Goal: Information Seeking & Learning: Learn about a topic

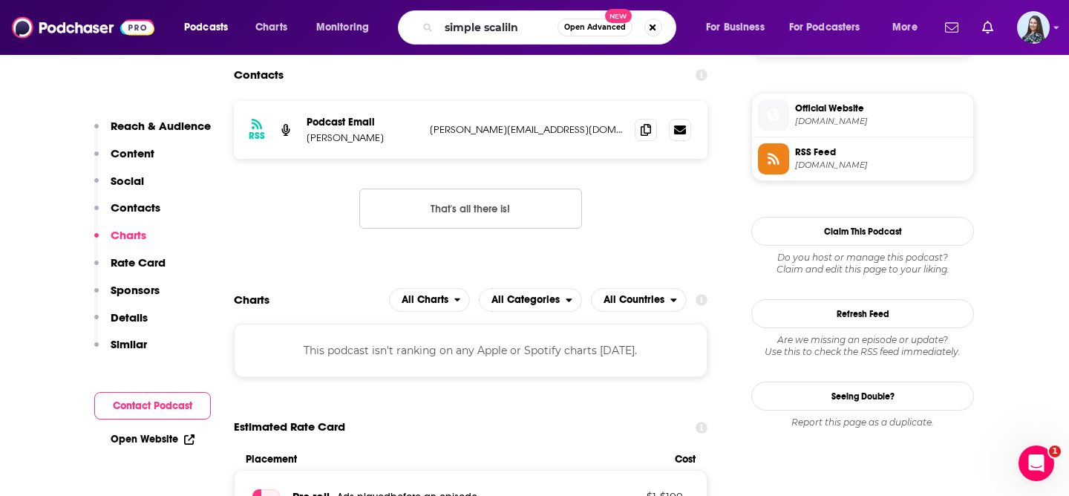
type input "simple scalilng"
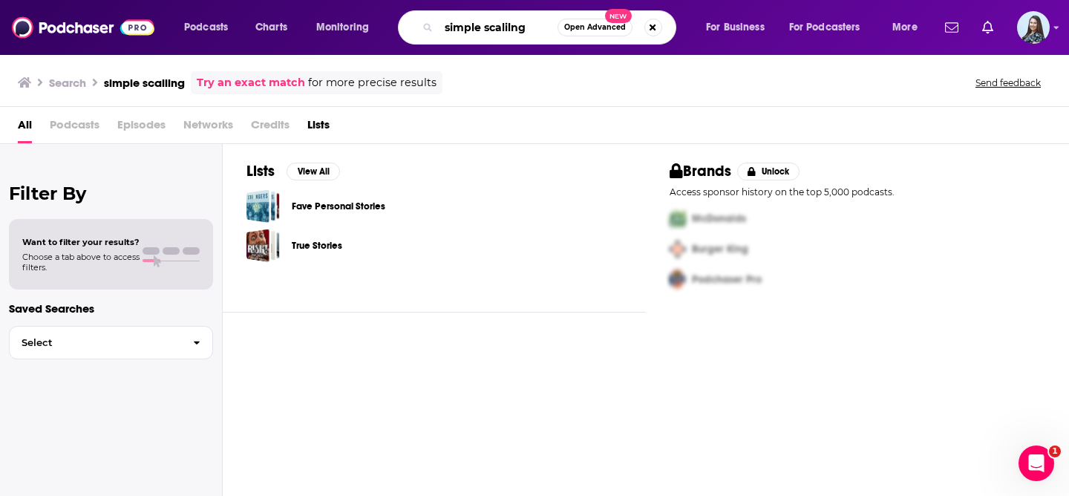
click at [513, 31] on input "simple scalilng" at bounding box center [498, 28] width 119 height 24
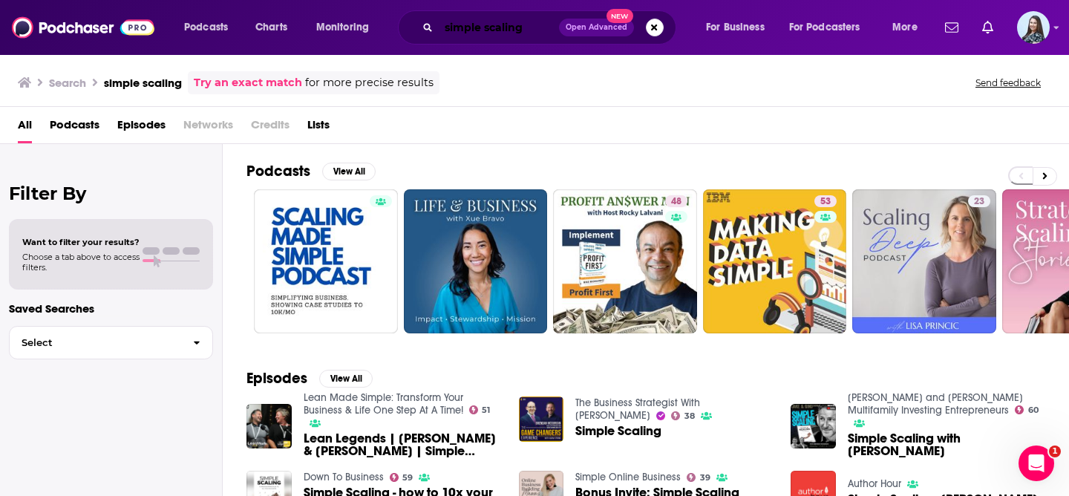
click at [502, 24] on input "simple scaling" at bounding box center [499, 28] width 120 height 24
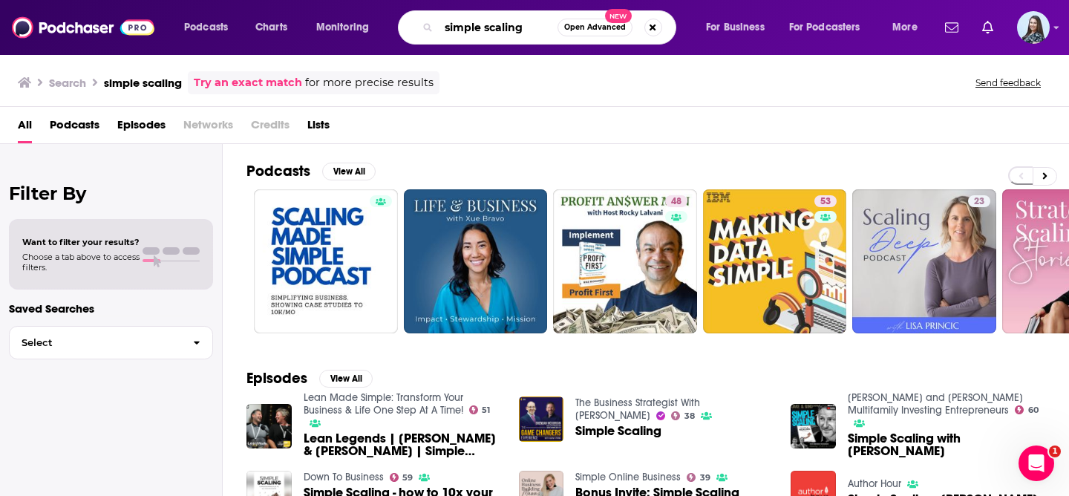
click at [502, 24] on input "simple scaling" at bounding box center [498, 28] width 119 height 24
paste input "ScaleX Insider Podcast"
type input "ScaleX Insider Podcast"
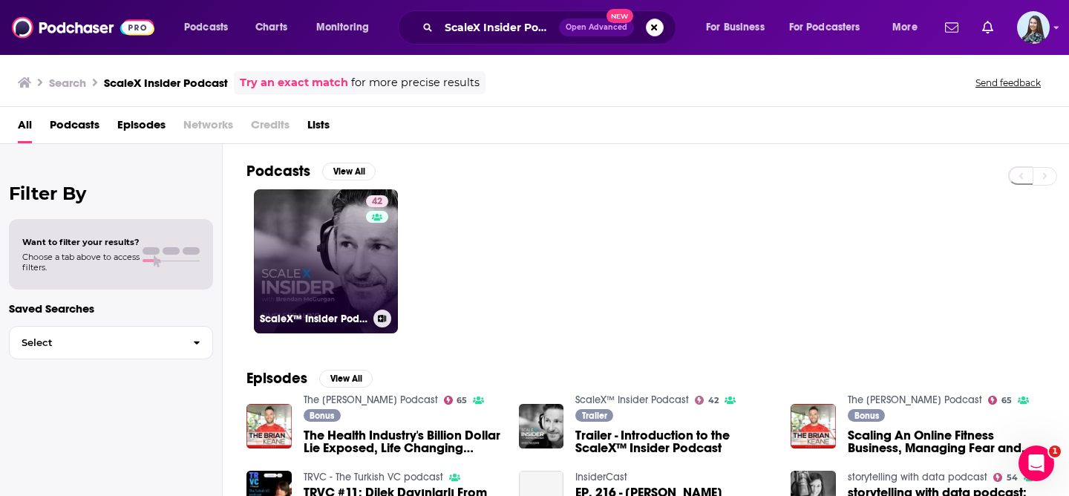
click at [342, 269] on link "42 ScaleX™ Insider Podcast" at bounding box center [326, 261] width 144 height 144
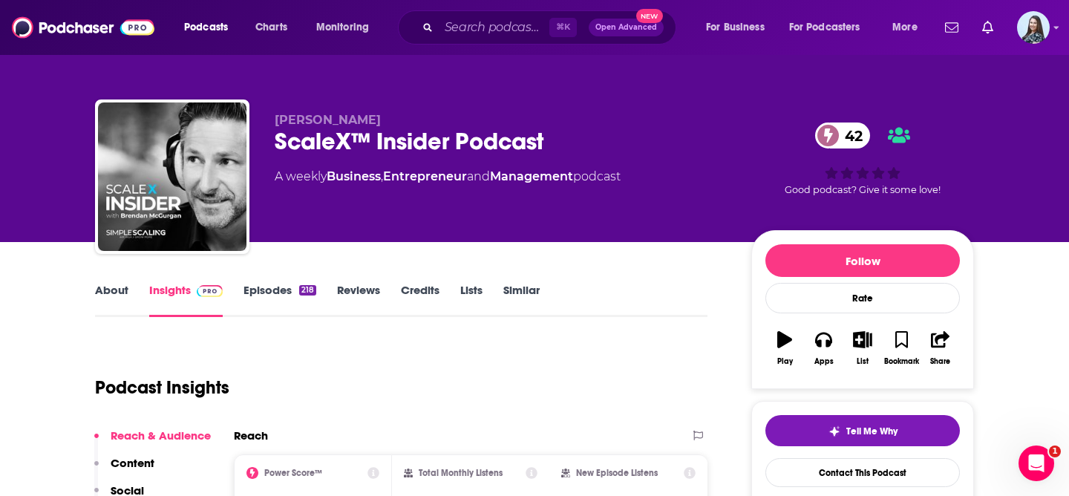
click at [350, 135] on div "ScaleX™ Insider Podcast 42" at bounding box center [501, 141] width 453 height 29
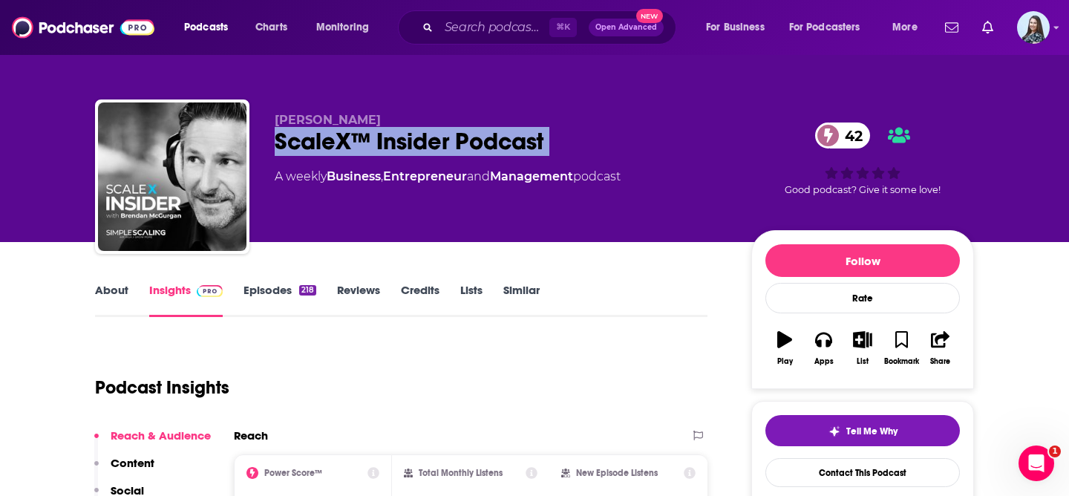
click at [350, 135] on div "ScaleX™ Insider Podcast 42" at bounding box center [501, 141] width 453 height 29
copy div "ScaleX™ Insider Podcast 42"
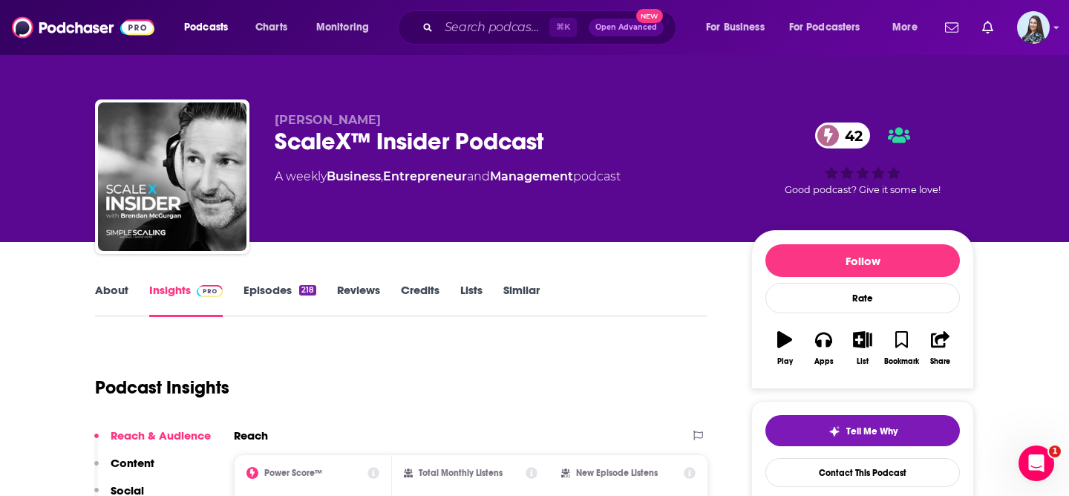
click at [396, 211] on div "[PERSON_NAME] ScaleX™ Insider Podcast 42 A weekly Business , Entrepreneur and M…" at bounding box center [501, 172] width 453 height 119
click at [111, 292] on link "About" at bounding box center [111, 300] width 33 height 34
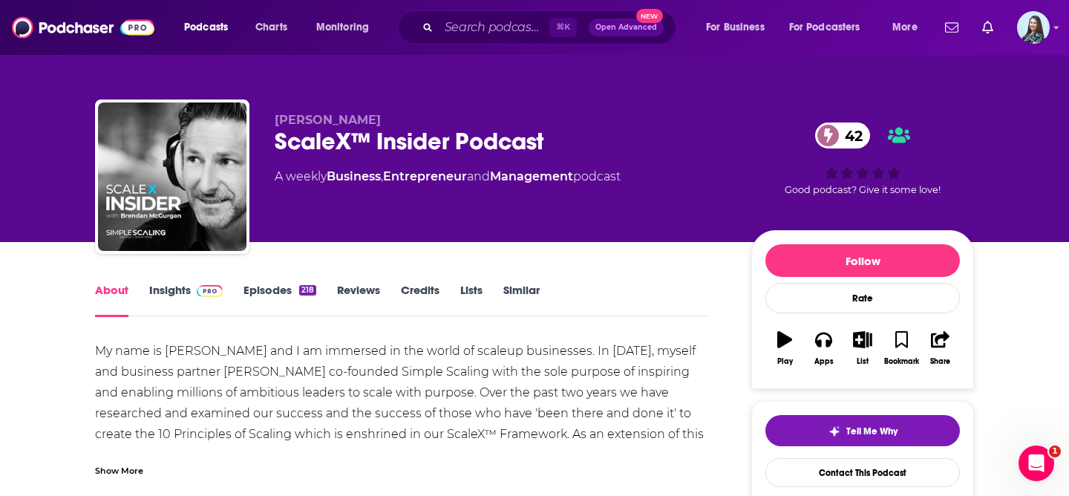
click at [125, 470] on div "Show More" at bounding box center [119, 469] width 48 height 14
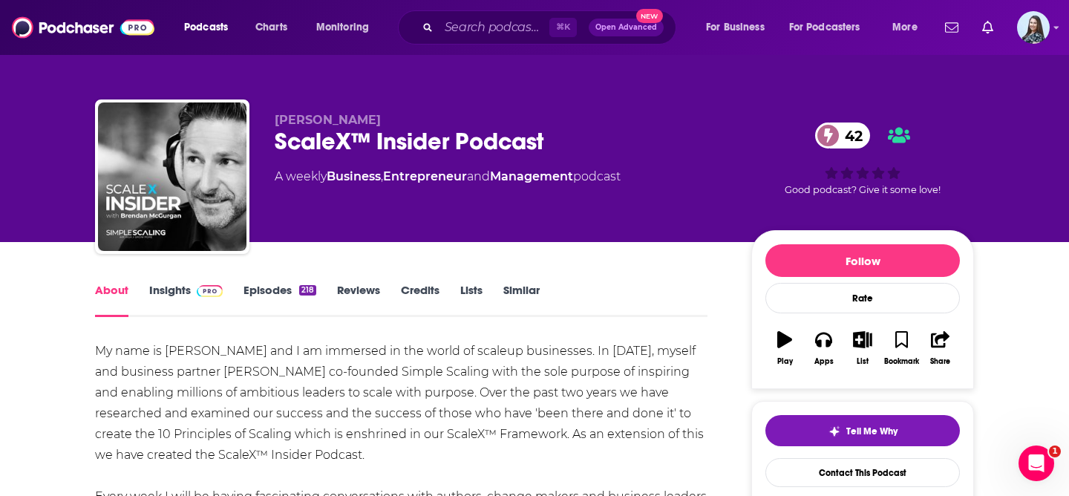
click at [157, 375] on div "My name is [PERSON_NAME] and I am immersed in the world of scaleup businesses. …" at bounding box center [401, 465] width 612 height 249
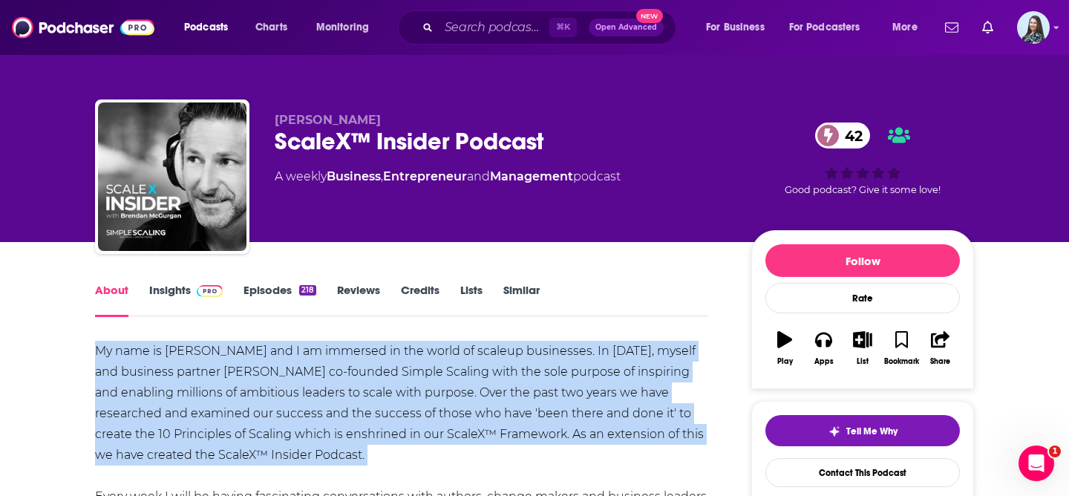
click at [157, 375] on div "My name is [PERSON_NAME] and I am immersed in the world of scaleup businesses. …" at bounding box center [401, 465] width 612 height 249
copy div "My name is [PERSON_NAME] and I am immersed in the world of scaleup businesses. …"
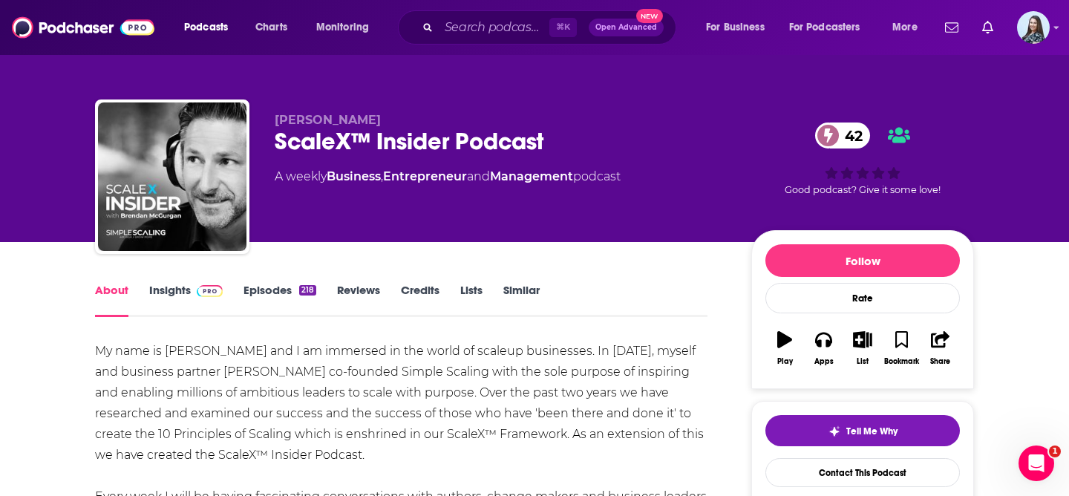
click at [400, 140] on div "ScaleX™ Insider Podcast 42" at bounding box center [501, 141] width 453 height 29
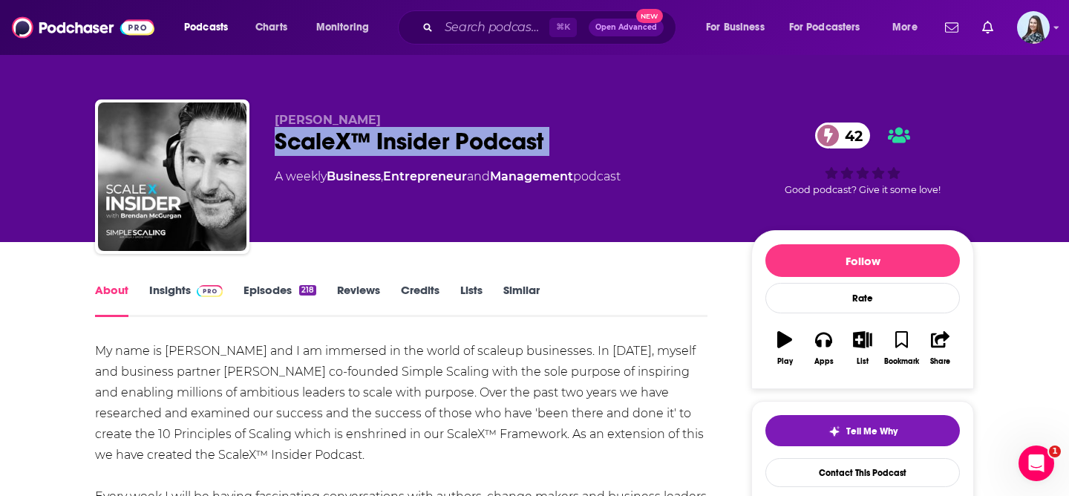
click at [400, 140] on div "ScaleX™ Insider Podcast 42" at bounding box center [501, 141] width 453 height 29
copy div "ScaleX™ Insider Podcast 42"
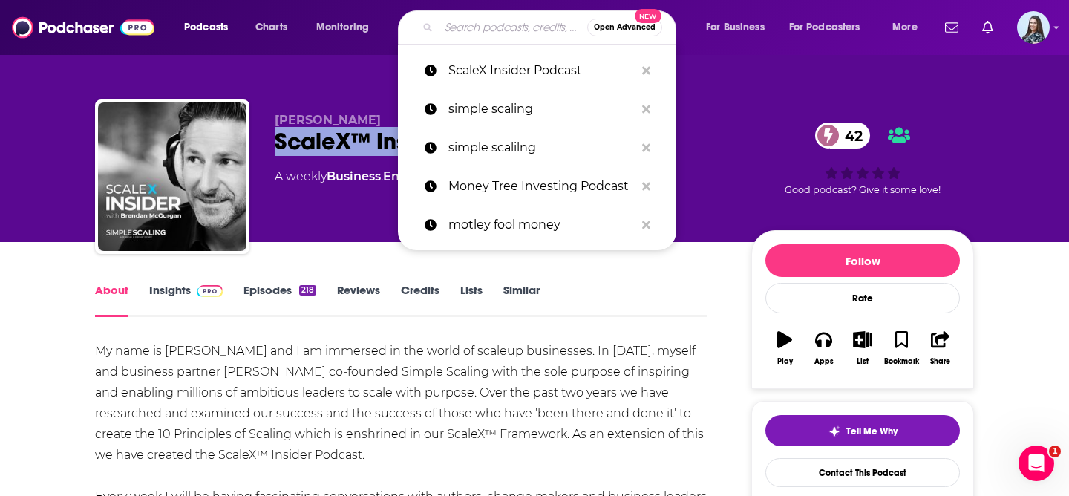
click at [463, 22] on input "Search podcasts, credits, & more..." at bounding box center [513, 28] width 148 height 24
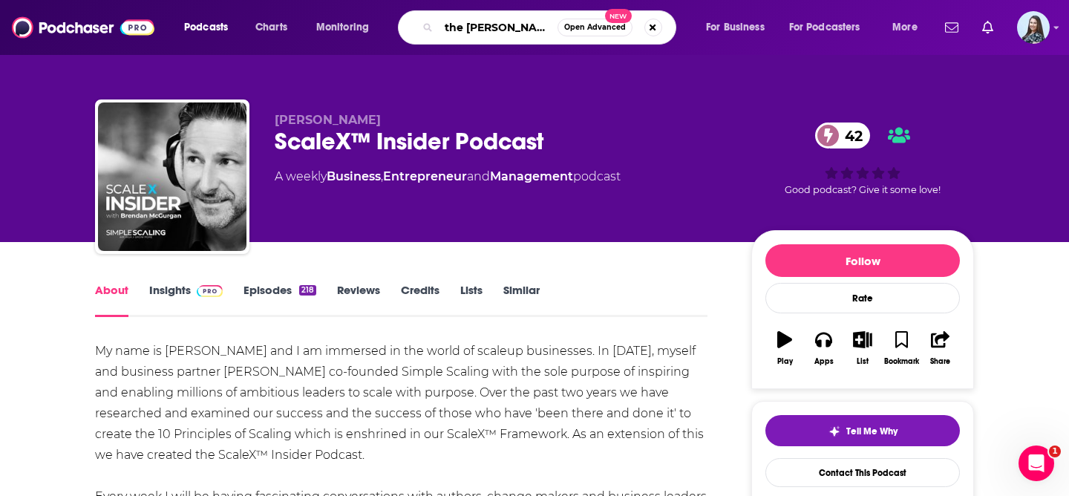
scroll to position [0, 13]
type input "the [PERSON_NAME] show"
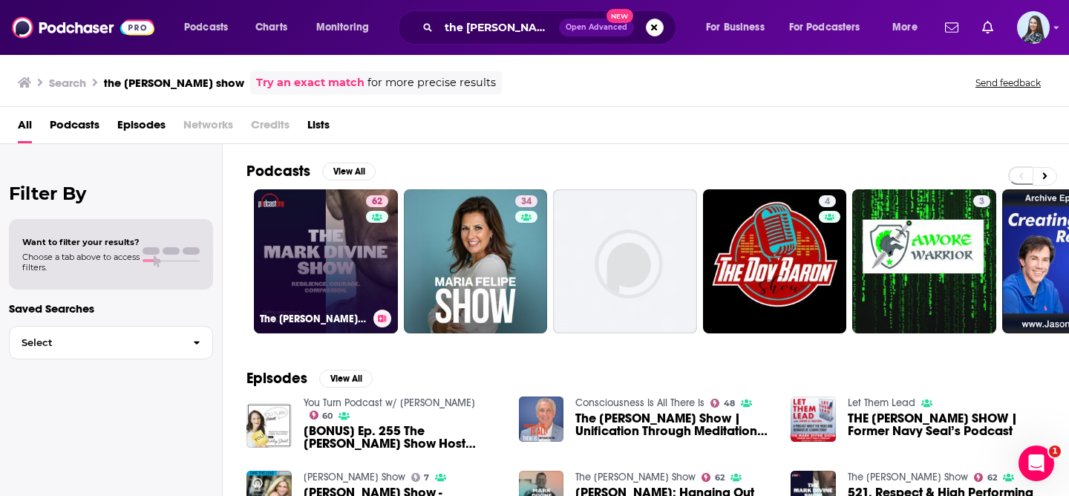
click at [309, 252] on link "62 The [PERSON_NAME] Show" at bounding box center [326, 261] width 144 height 144
